Goal: Information Seeking & Learning: Check status

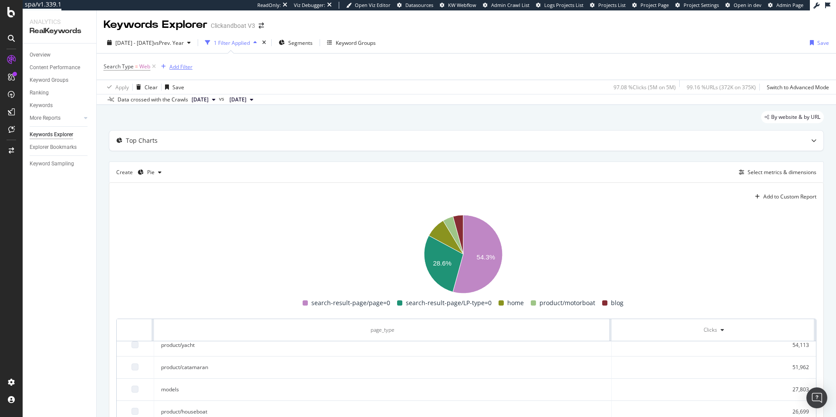
click at [175, 67] on div "Add Filter" at bounding box center [180, 66] width 23 height 7
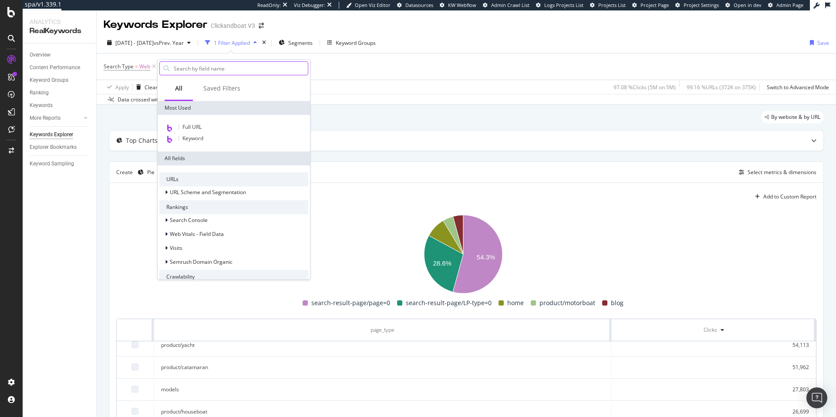
click at [195, 72] on input "text" at bounding box center [240, 68] width 135 height 13
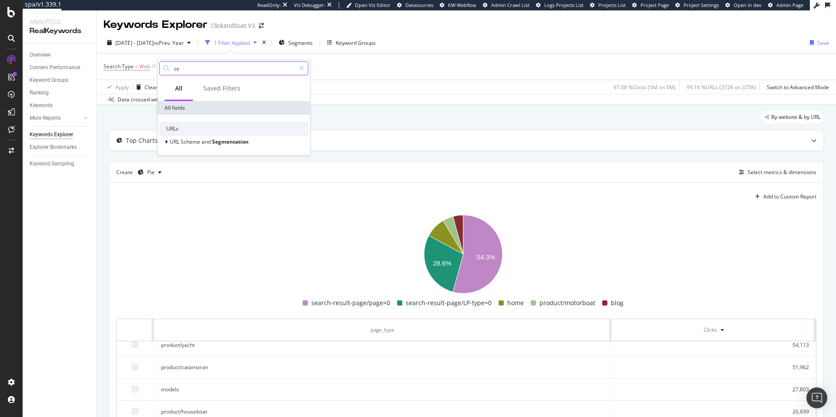
type input "s"
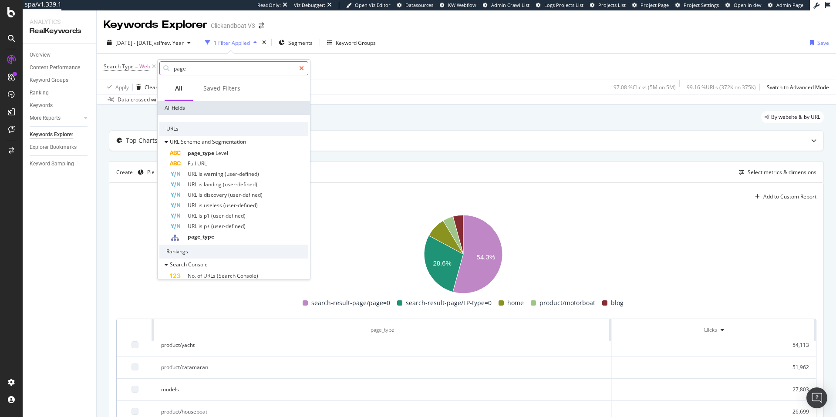
type input "page"
click at [302, 70] on icon at bounding box center [301, 68] width 5 height 6
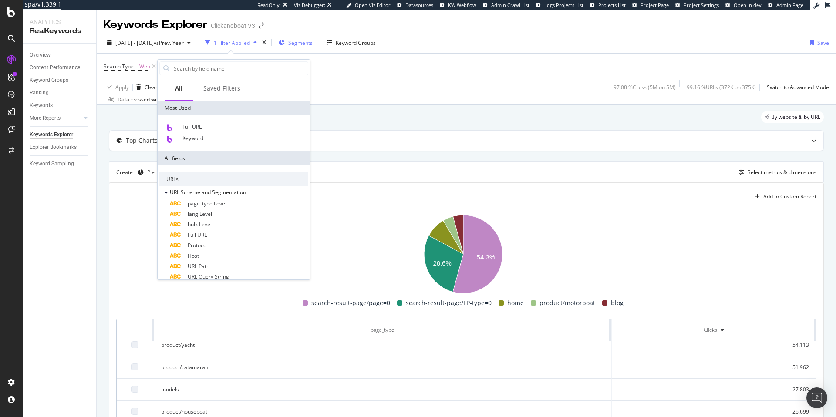
click at [313, 45] on span "Segments" at bounding box center [300, 42] width 24 height 7
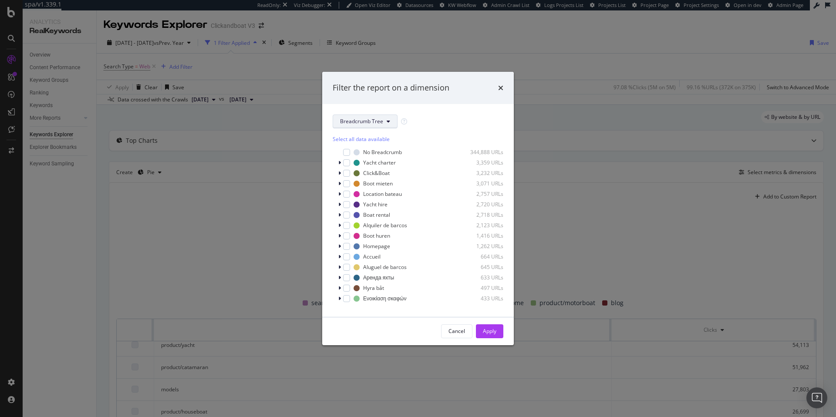
click at [366, 121] on span "Breadcrumb Tree" at bounding box center [361, 121] width 43 height 7
click at [370, 156] on span "page_type" at bounding box center [368, 153] width 56 height 8
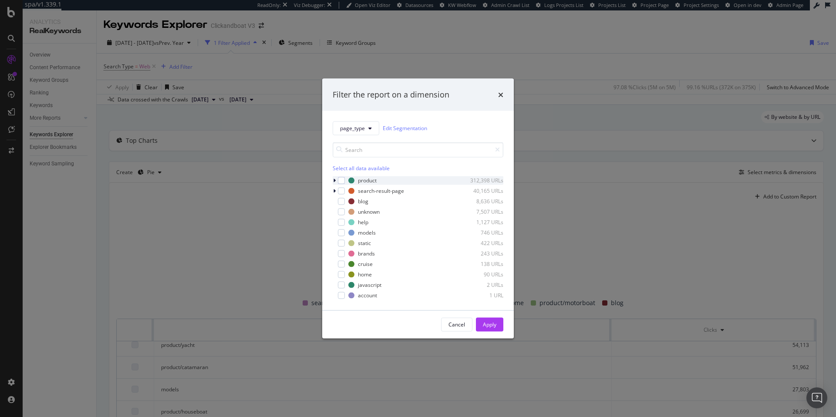
click at [335, 182] on icon "modal" at bounding box center [334, 180] width 3 height 5
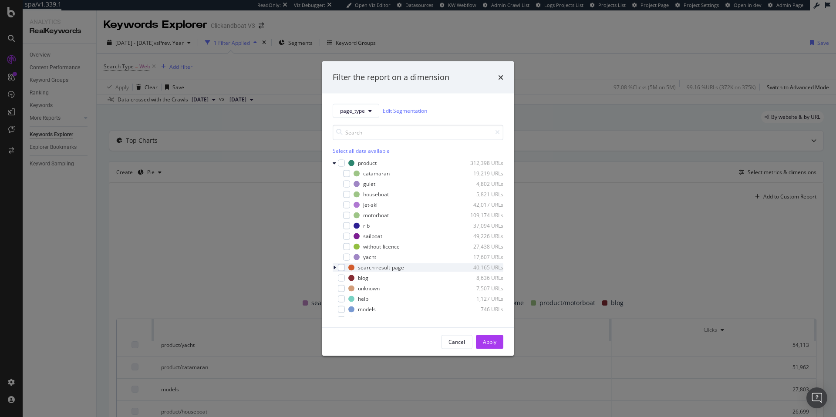
click at [333, 268] on icon "modal" at bounding box center [334, 267] width 3 height 5
click at [342, 251] on div "modal" at bounding box center [341, 249] width 7 height 7
click at [343, 273] on div "modal" at bounding box center [341, 270] width 7 height 7
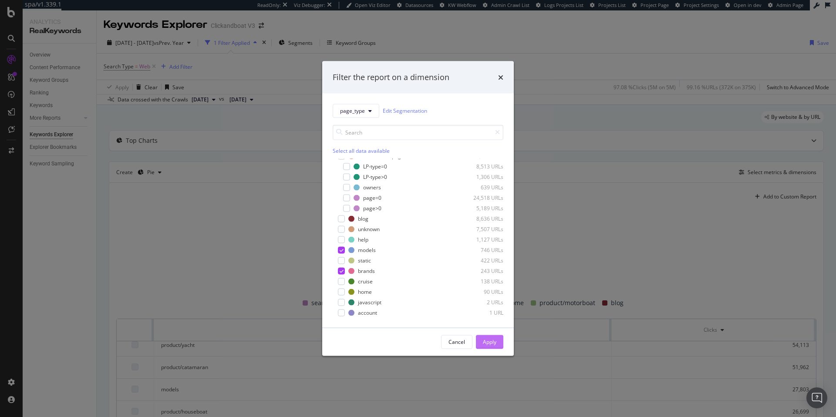
click at [489, 340] on div "Apply" at bounding box center [489, 341] width 13 height 7
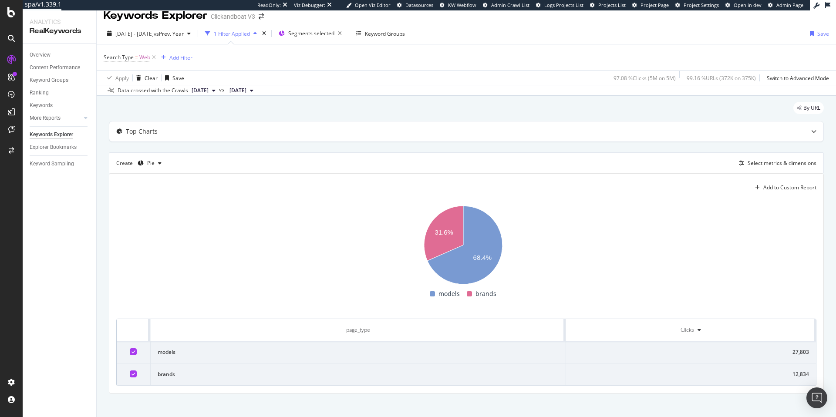
scroll to position [16, 0]
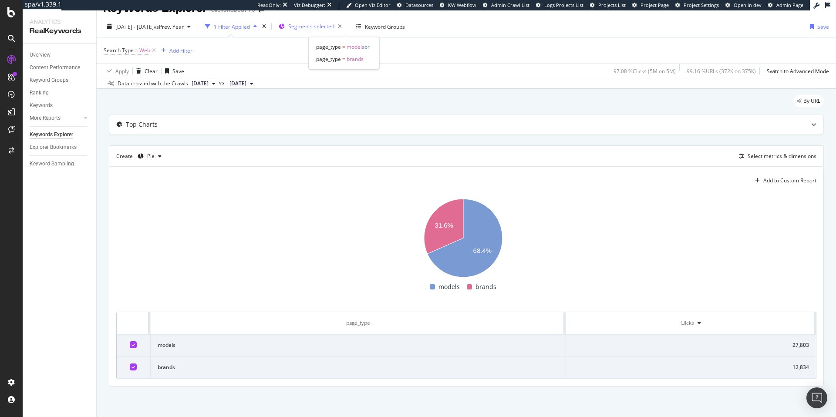
click at [334, 27] on span "Segments selected" at bounding box center [311, 26] width 46 height 7
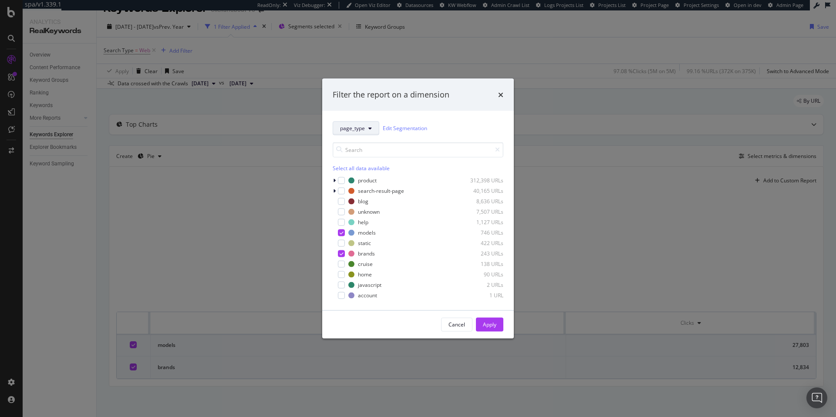
click at [360, 128] on span "page_type" at bounding box center [352, 127] width 25 height 7
click at [500, 94] on icon "times" at bounding box center [500, 94] width 5 height 7
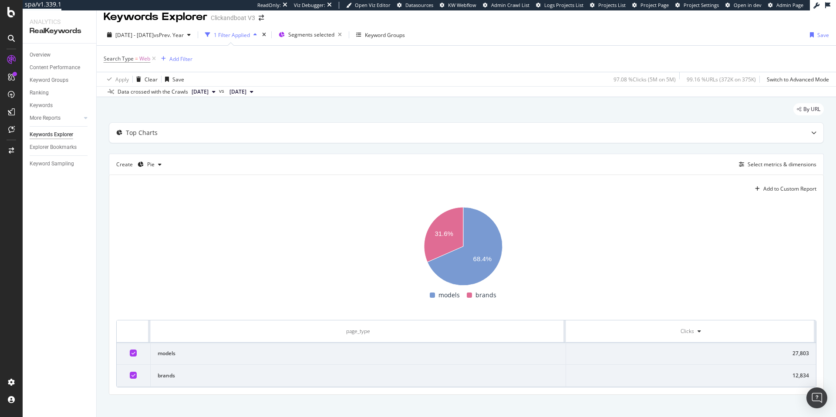
scroll to position [0, 0]
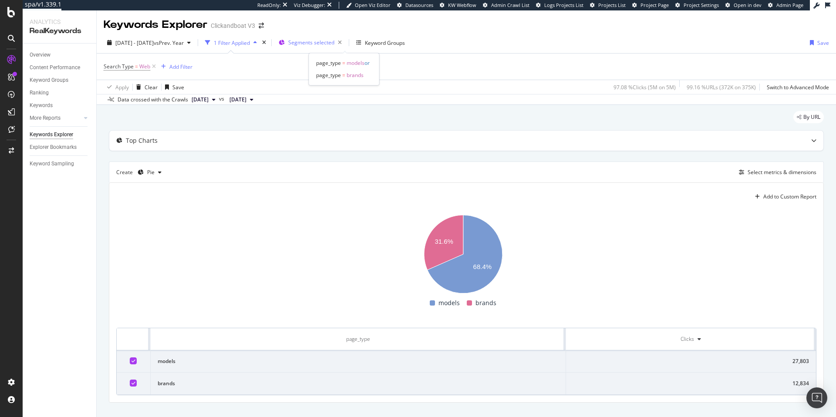
click at [334, 44] on span "Segments selected" at bounding box center [311, 42] width 46 height 7
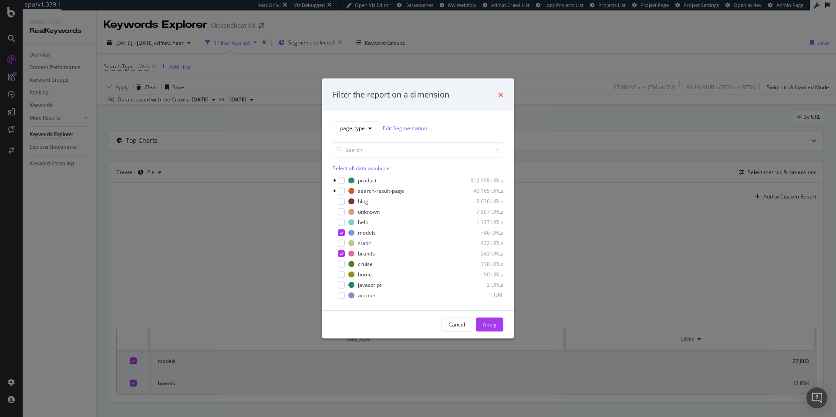
click at [499, 94] on icon "times" at bounding box center [500, 94] width 5 height 7
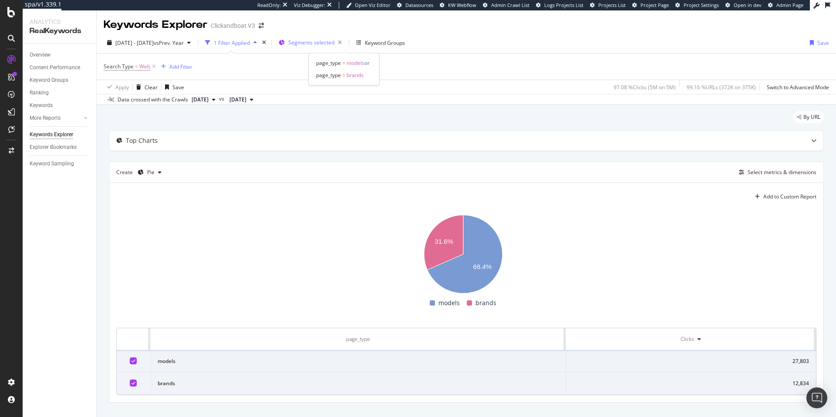
click at [334, 43] on span "Segments selected" at bounding box center [311, 42] width 46 height 7
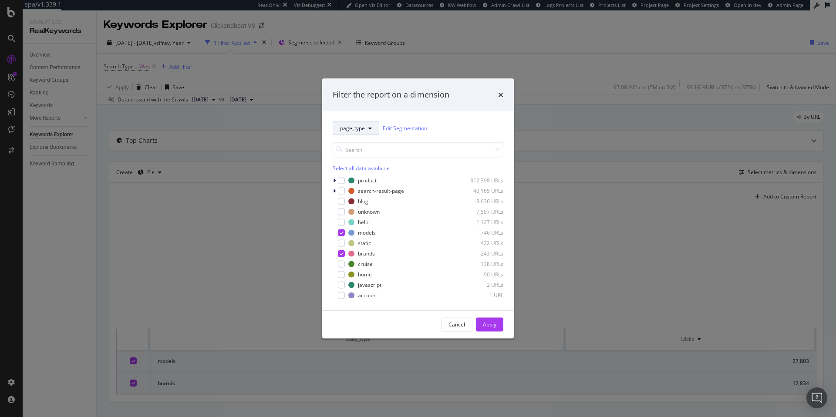
click at [370, 132] on button "page_type" at bounding box center [356, 128] width 47 height 14
click at [362, 127] on span "page_type" at bounding box center [352, 127] width 25 height 7
click at [502, 95] on icon "times" at bounding box center [500, 94] width 5 height 7
